Goal: Check status: Check status

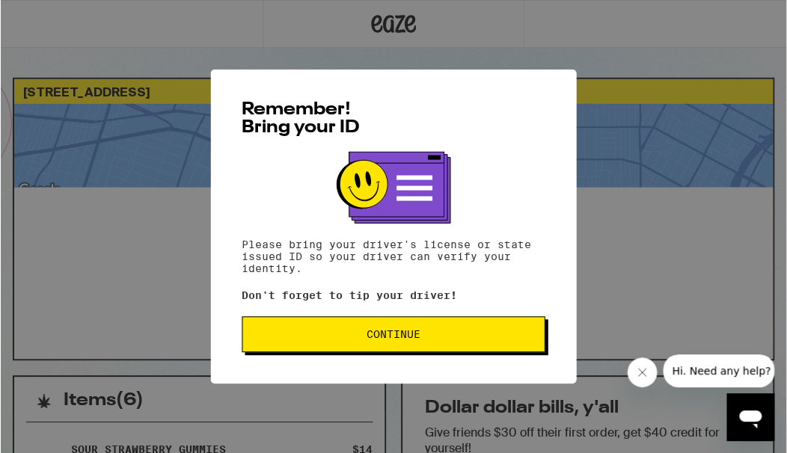
click at [435, 340] on span "Continue" at bounding box center [393, 335] width 278 height 10
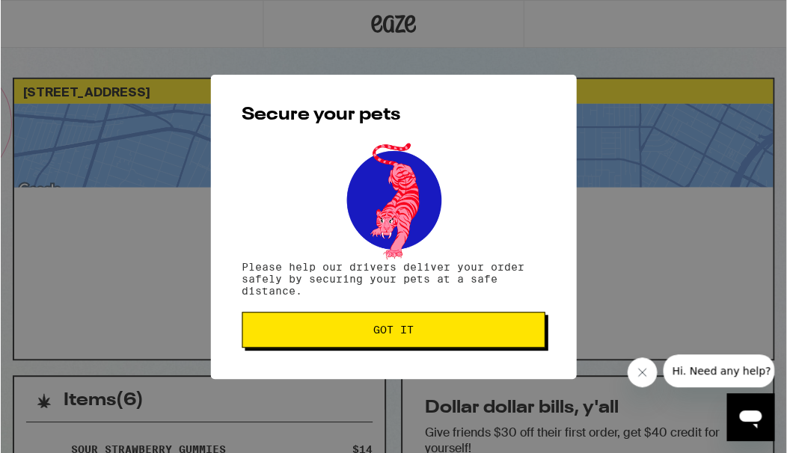
click at [421, 334] on span "Got it" at bounding box center [393, 330] width 278 height 10
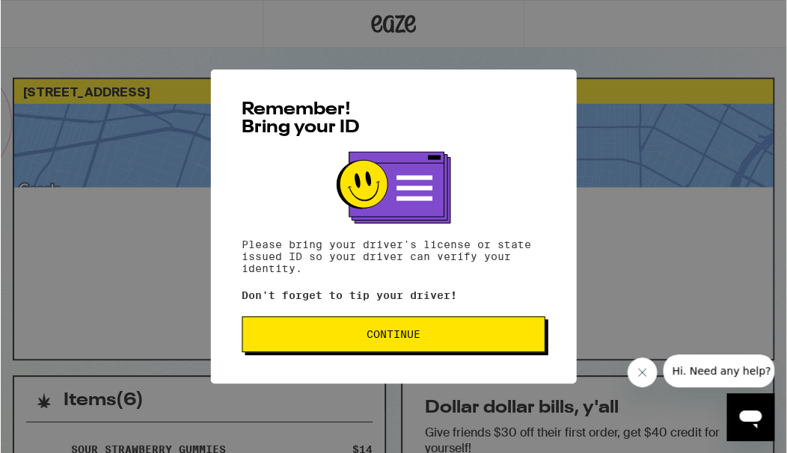
click at [394, 346] on button "Continue" at bounding box center [394, 335] width 304 height 36
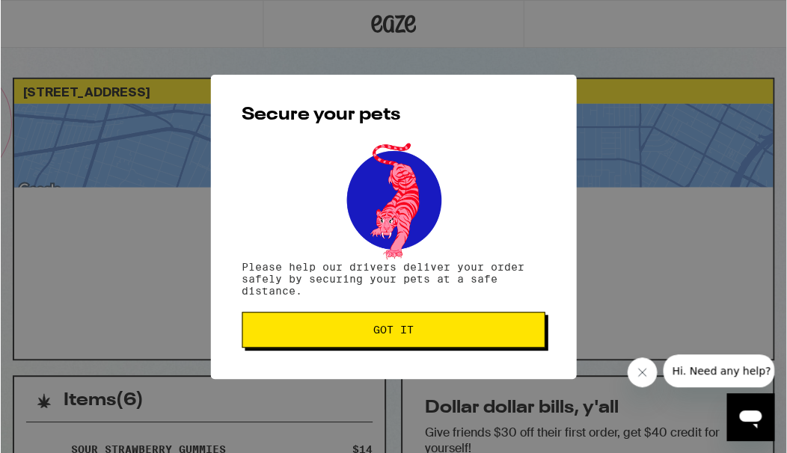
click at [379, 331] on span "Got it" at bounding box center [393, 330] width 40 height 10
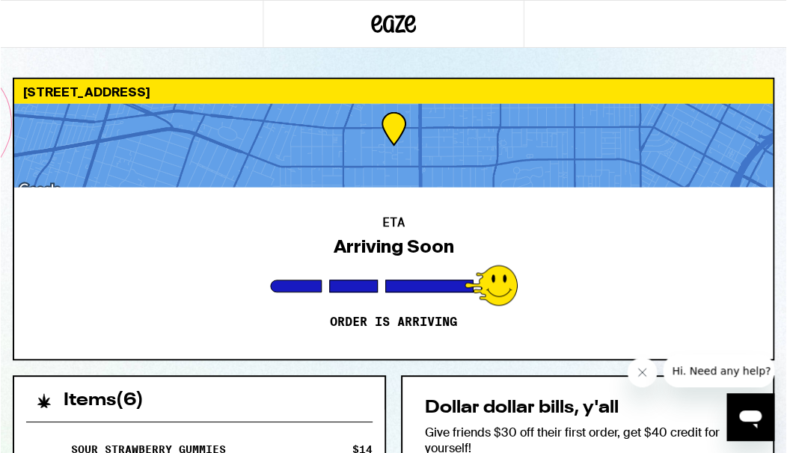
click at [425, 154] on div at bounding box center [393, 146] width 760 height 84
click at [509, 290] on div at bounding box center [491, 286] width 53 height 41
click at [604, 162] on div at bounding box center [393, 146] width 760 height 84
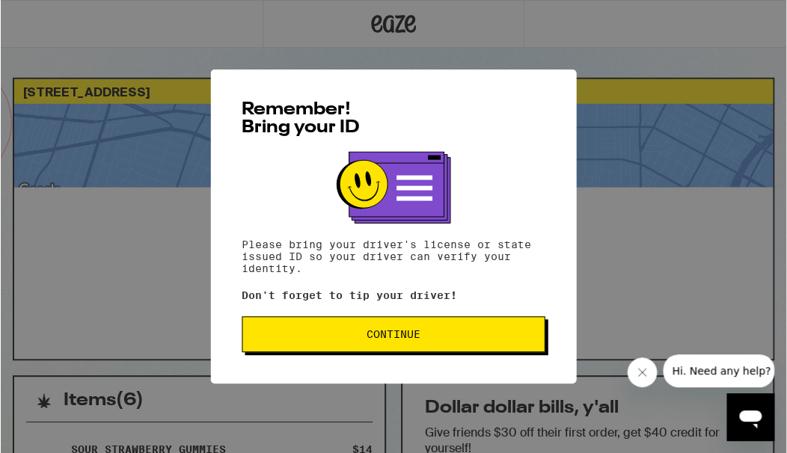
click at [429, 336] on span "Continue" at bounding box center [393, 335] width 278 height 10
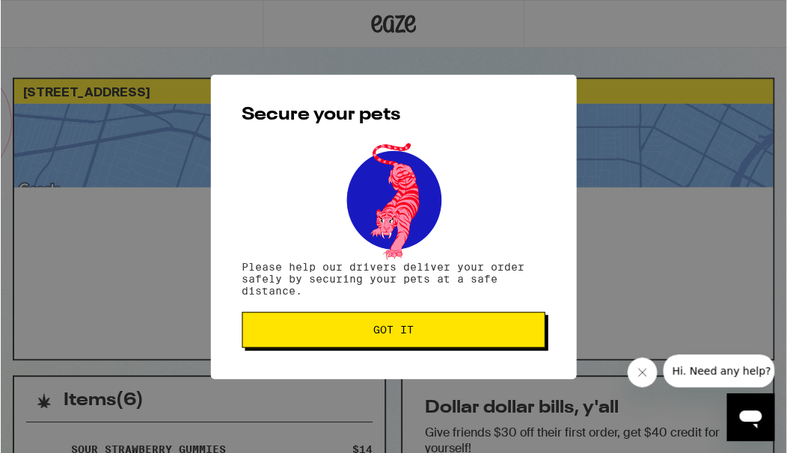
click at [418, 339] on button "Got it" at bounding box center [394, 331] width 304 height 36
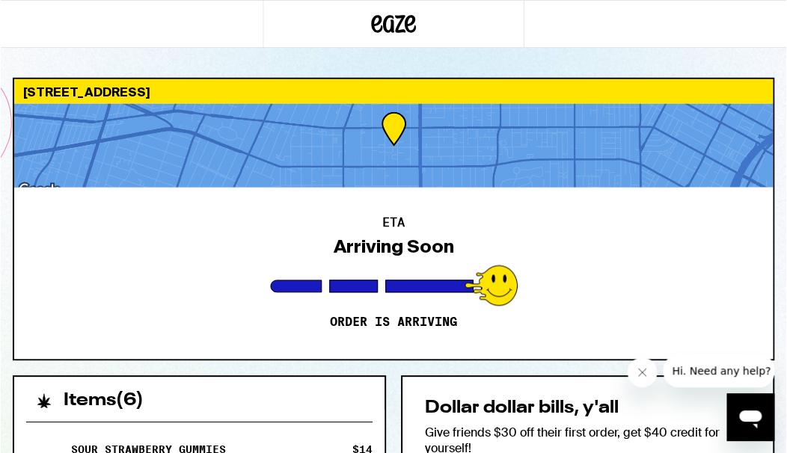
click at [557, 159] on div at bounding box center [393, 146] width 760 height 84
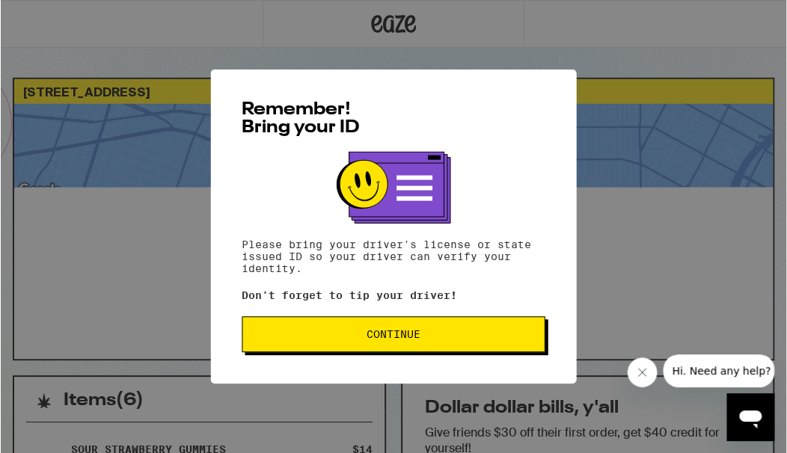
click at [455, 337] on span "Continue" at bounding box center [393, 335] width 278 height 10
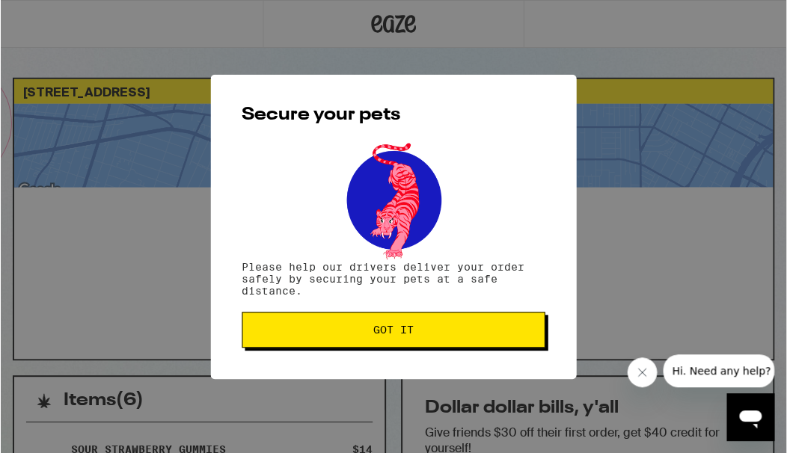
click at [456, 336] on span "Got it" at bounding box center [393, 330] width 278 height 10
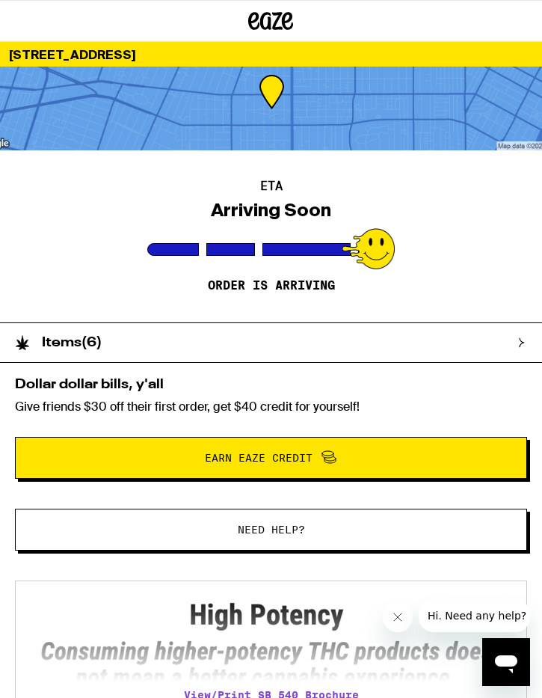
click at [422, 105] on div at bounding box center [271, 109] width 542 height 84
